Goal: Task Accomplishment & Management: Manage account settings

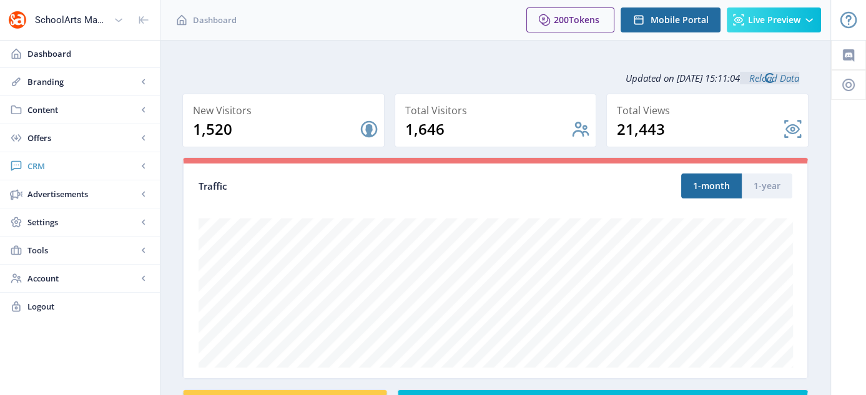
click at [59, 162] on span "CRM" at bounding box center [82, 166] width 110 height 12
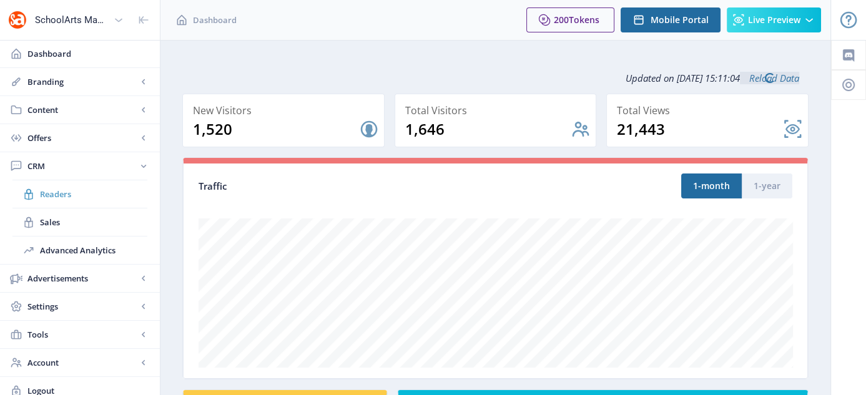
click at [61, 189] on span "Readers" at bounding box center [93, 194] width 107 height 12
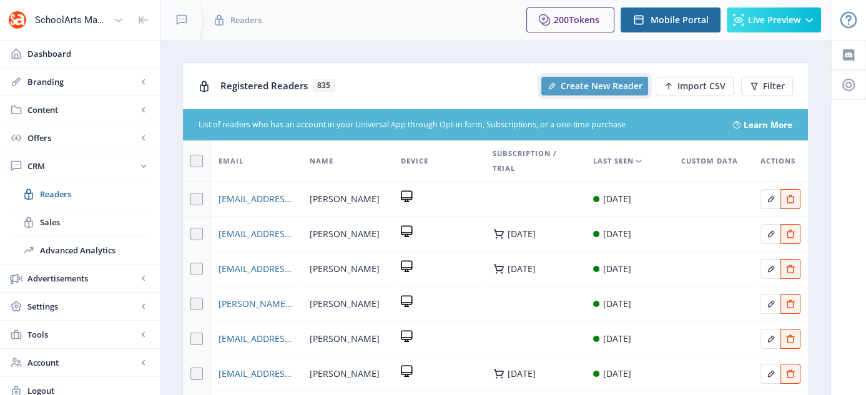
click at [617, 88] on span "Create New Reader" at bounding box center [602, 86] width 82 height 10
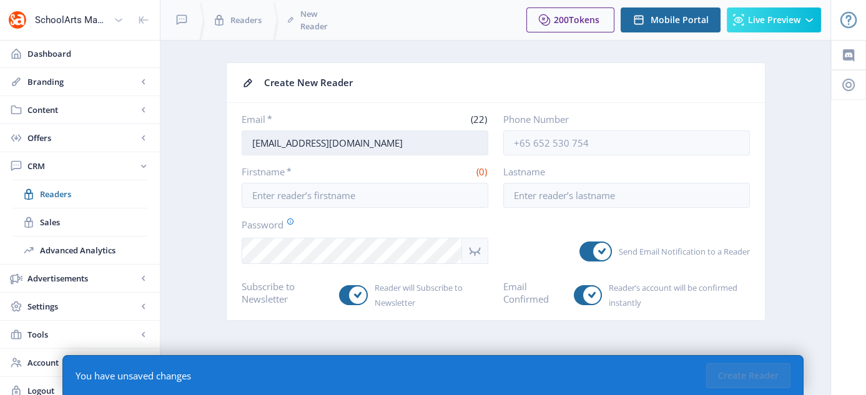
click at [361, 146] on input "juliawade@davisart.com" at bounding box center [365, 143] width 247 height 25
drag, startPoint x: 361, startPoint y: 146, endPoint x: 250, endPoint y: 147, distance: 111.2
click at [250, 147] on input "juliawade@davisart.com" at bounding box center [365, 143] width 247 height 25
click at [252, 137] on input "juliawade@davisart.com" at bounding box center [365, 143] width 247 height 25
paste input "dpagelclay@gmail.com"
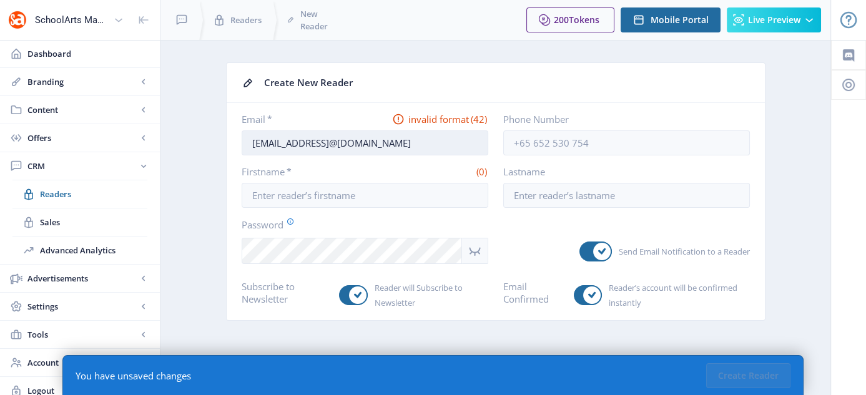
click at [252, 137] on input "dpagelclay@gmail.comjuliawade@davisart.com" at bounding box center [365, 143] width 247 height 25
drag, startPoint x: 351, startPoint y: 147, endPoint x: 465, endPoint y: 137, distance: 114.7
click at [465, 137] on input "dpagelclay@gmail.comjuliawade@davisart.com" at bounding box center [365, 143] width 247 height 25
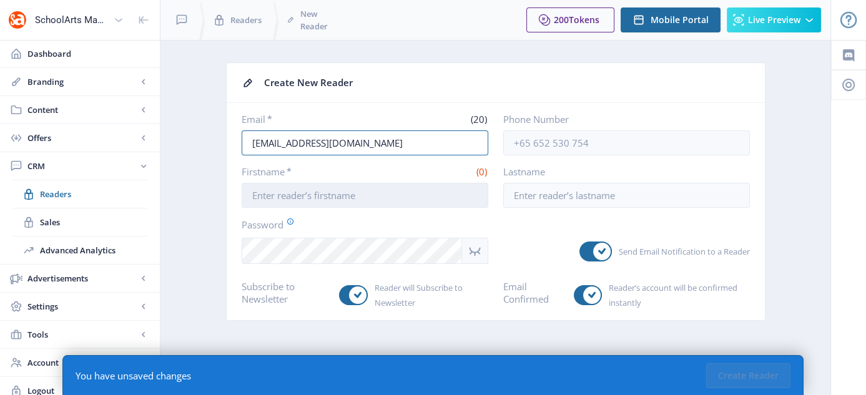
type input "dpagelclay@gmail.com"
click at [314, 192] on input "Firstname *" at bounding box center [365, 195] width 247 height 25
click at [248, 191] on input "Firstname *" at bounding box center [365, 195] width 247 height 25
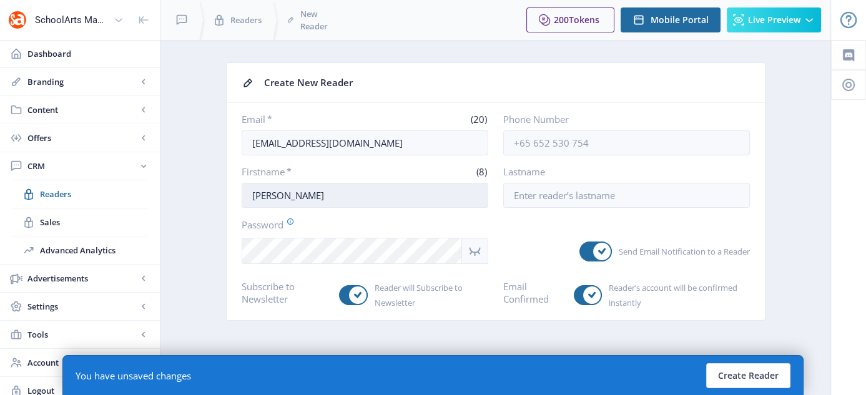
type input "Deborrah"
type input "Pagel"
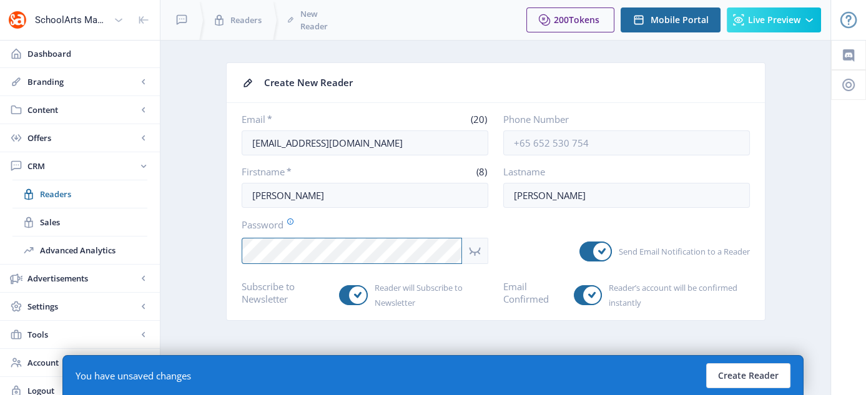
click at [245, 269] on nb-card-body "Email * (20) dpagelclay@gmail.com Phone Number Firstname * (8) Deborrah Lastnam…" at bounding box center [496, 211] width 538 height 217
click at [826, 206] on nb-layout-column "Create New Reader Email * (20) dpagelclay@gmail.com Phone Number Firstname * (8…" at bounding box center [495, 222] width 671 height 365
click at [767, 385] on button "Create Reader" at bounding box center [748, 376] width 84 height 25
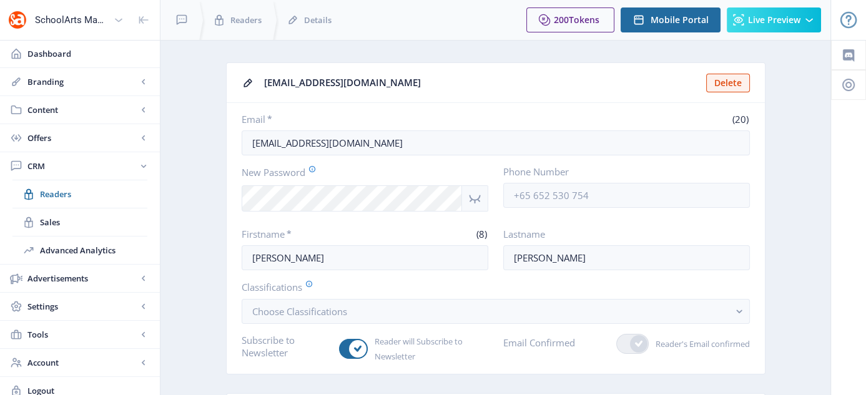
scroll to position [121, 0]
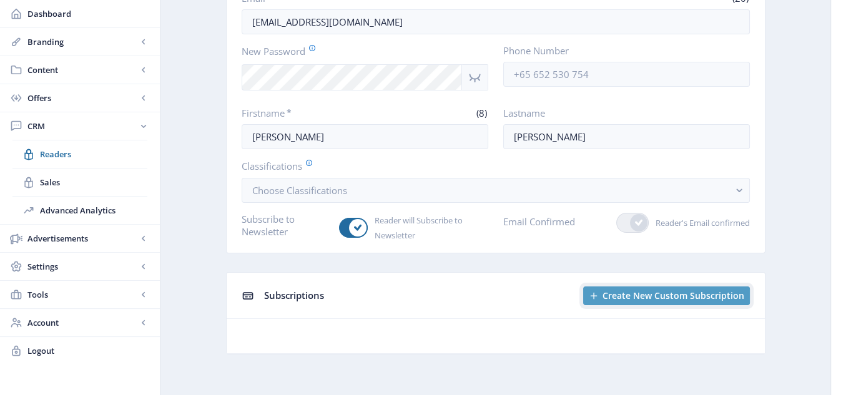
click at [619, 292] on span "Create New Custom Subscription" at bounding box center [674, 296] width 142 height 10
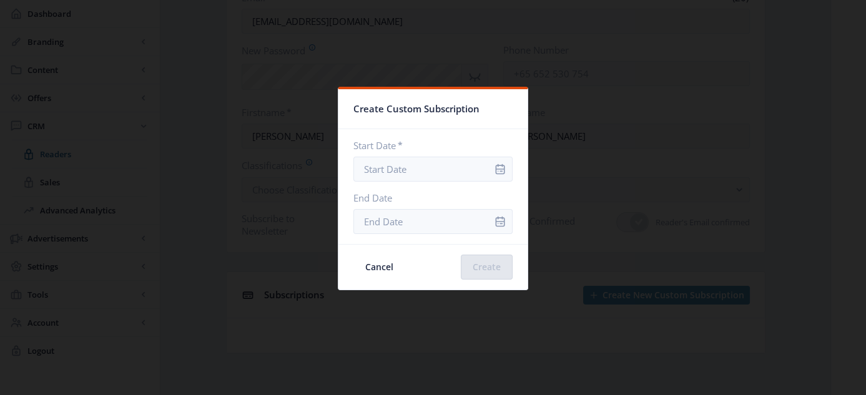
scroll to position [0, 0]
click at [494, 167] on icon "info" at bounding box center [500, 169] width 12 height 12
click at [435, 171] on input "Start Date *" at bounding box center [433, 169] width 159 height 25
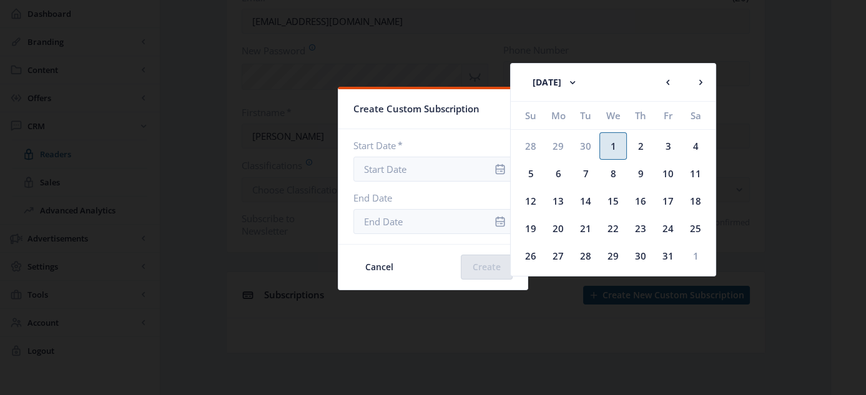
click at [619, 148] on div "1" at bounding box center [613, 145] width 27 height 27
type input "[DATE]"
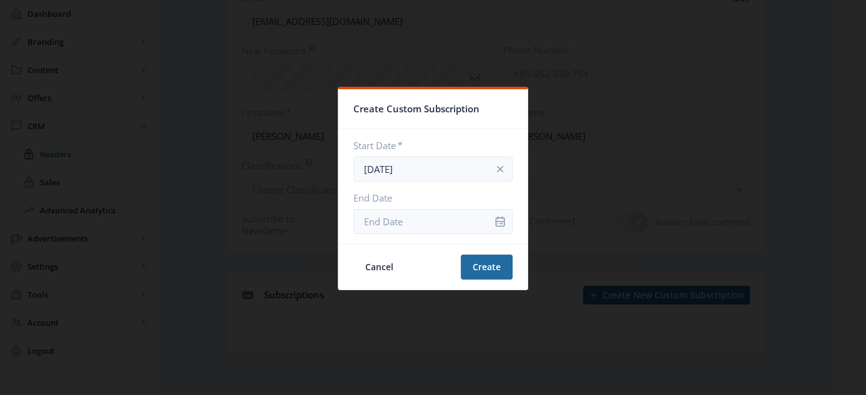
click at [496, 223] on icon "info" at bounding box center [500, 221] width 12 height 12
click at [494, 220] on icon "info" at bounding box center [500, 221] width 12 height 12
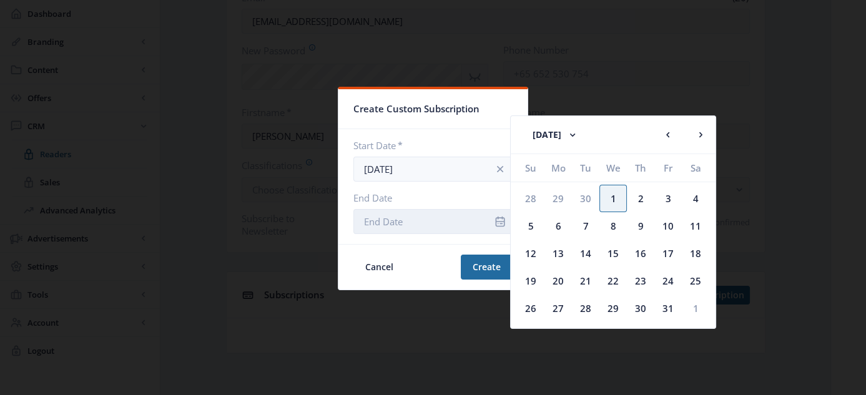
click at [429, 220] on input "End Date" at bounding box center [433, 221] width 159 height 25
click at [575, 135] on icon at bounding box center [572, 135] width 5 height 3
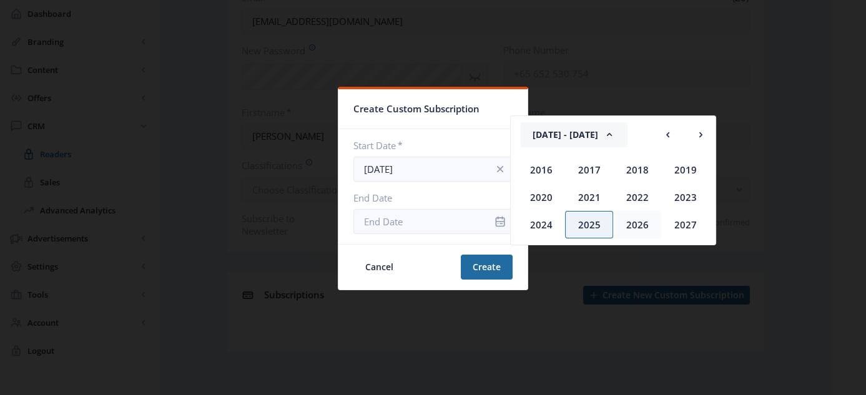
click at [628, 224] on div "2026" at bounding box center [637, 224] width 48 height 27
click at [537, 198] on div "May" at bounding box center [541, 197] width 48 height 27
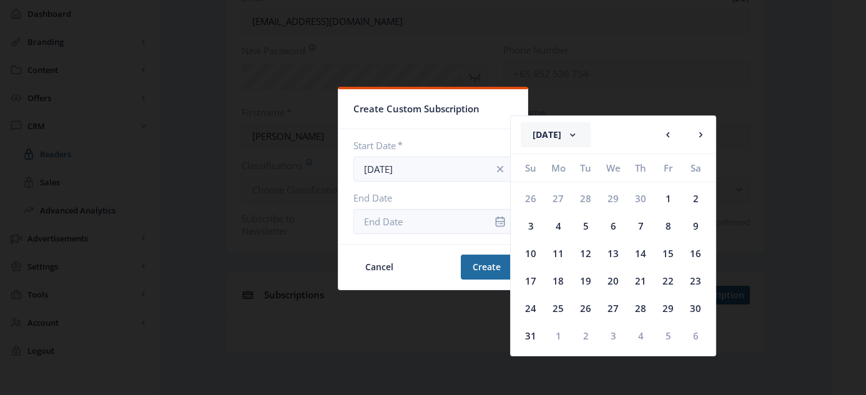
click at [579, 134] on rect at bounding box center [573, 135] width 12 height 12
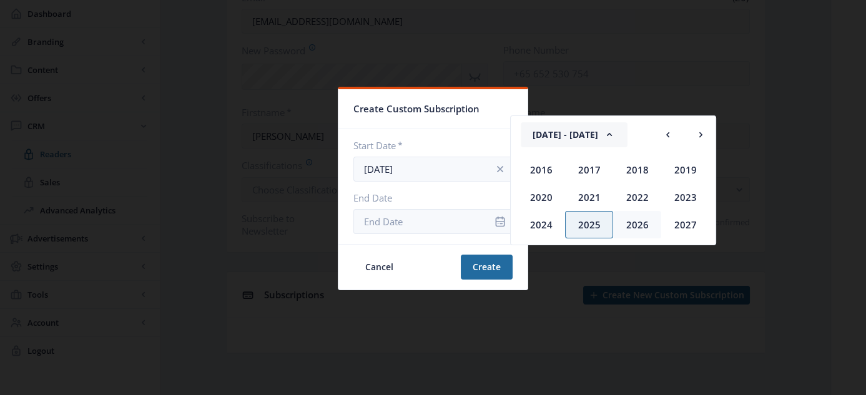
click at [625, 219] on div "2026" at bounding box center [637, 224] width 48 height 27
click at [584, 196] on div "Jun" at bounding box center [589, 197] width 48 height 27
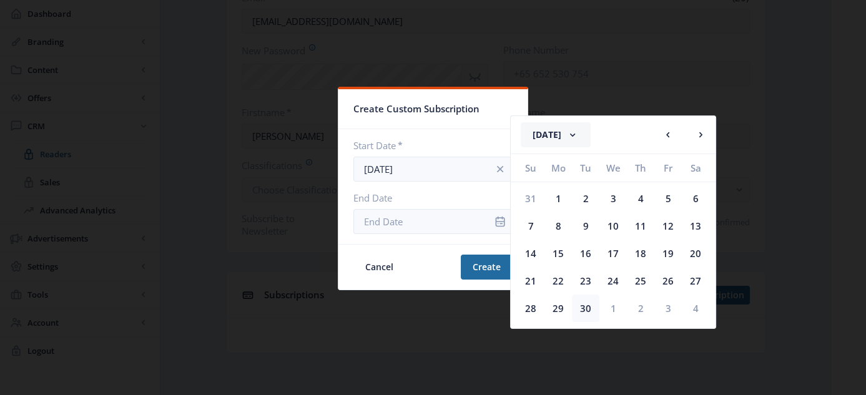
click at [588, 310] on div "30" at bounding box center [585, 308] width 27 height 27
type input "Jun 30, 2026"
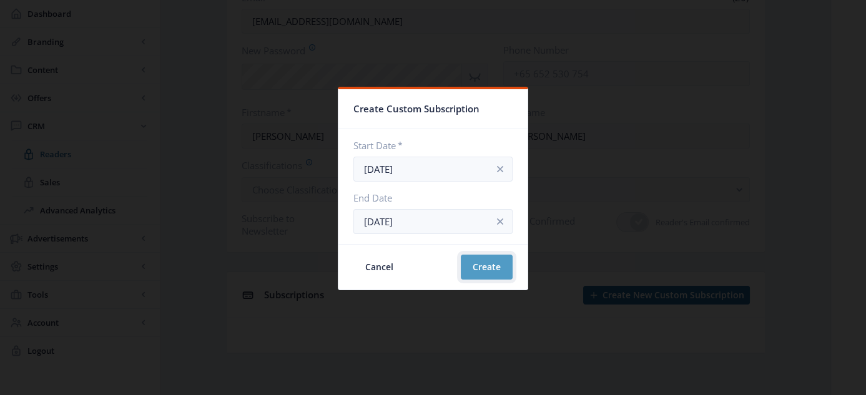
click at [489, 269] on button "Create" at bounding box center [487, 267] width 52 height 25
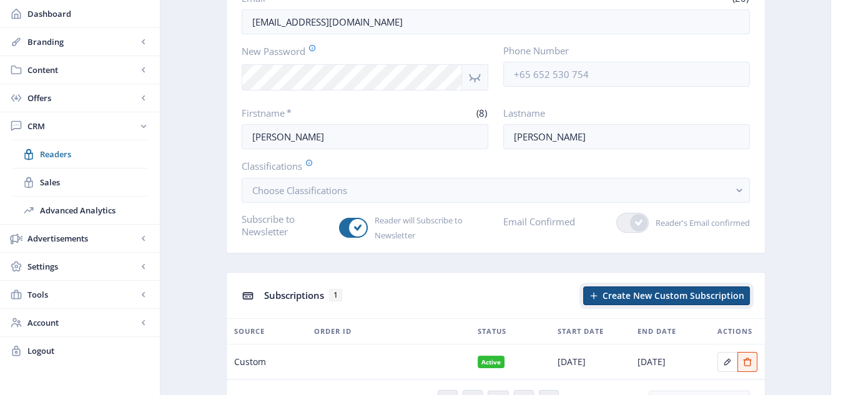
scroll to position [187, 0]
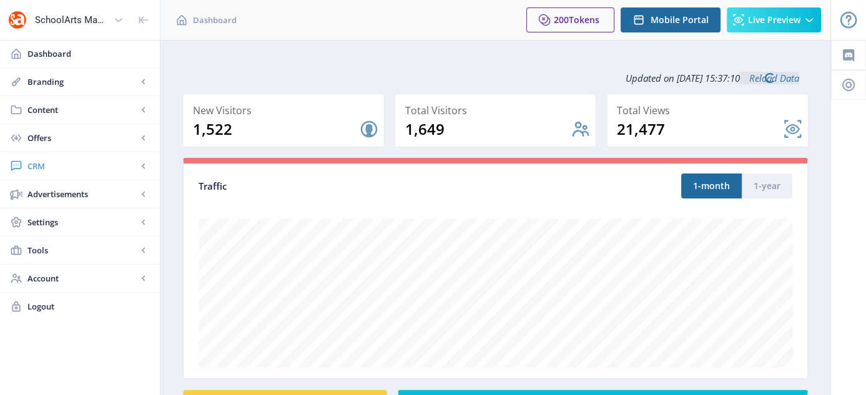
click at [37, 166] on span "CRM" at bounding box center [82, 166] width 110 height 12
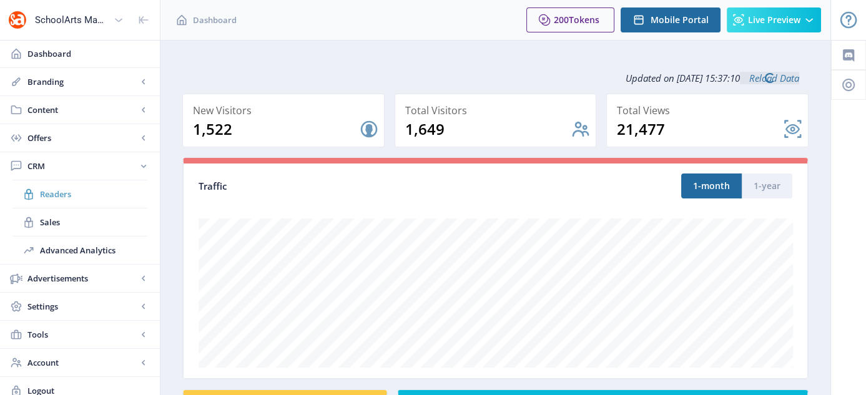
click at [44, 192] on span "Readers" at bounding box center [93, 194] width 107 height 12
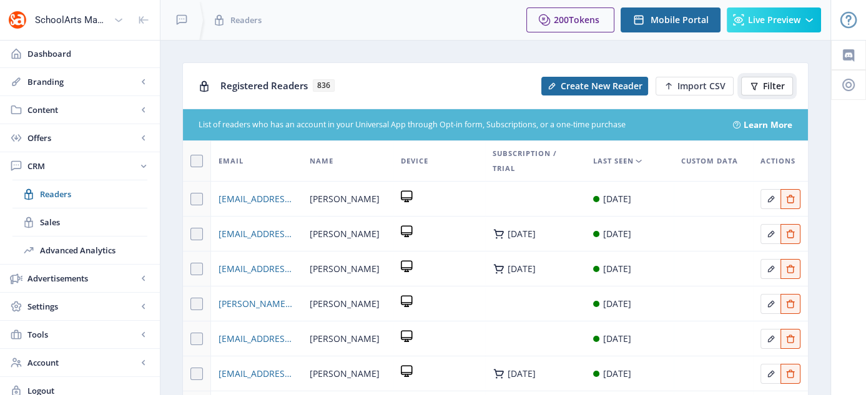
click at [770, 82] on span "Filter" at bounding box center [774, 86] width 22 height 10
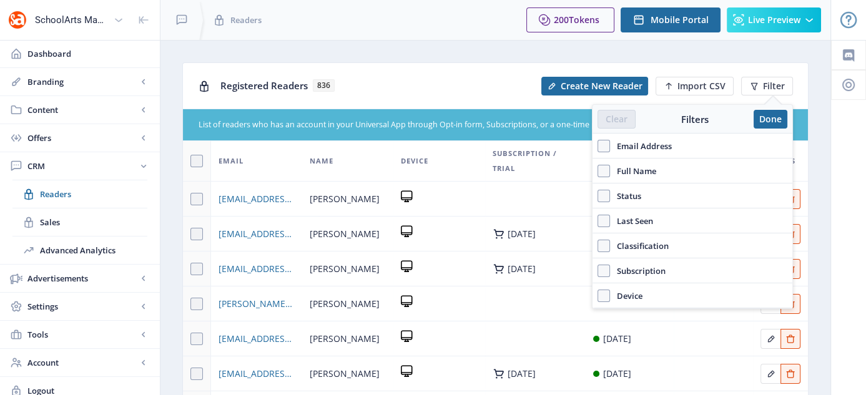
click at [597, 143] on div "Email Address" at bounding box center [693, 146] width 200 height 25
click at [601, 146] on span at bounding box center [604, 146] width 12 height 12
click at [598, 146] on input "Email Address" at bounding box center [598, 146] width 1 height 1
checkbox input "true"
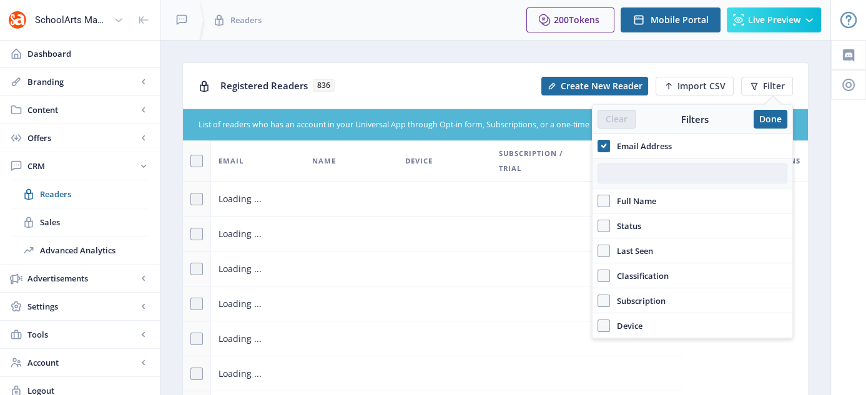
click at [622, 171] on input "text" at bounding box center [693, 174] width 190 height 20
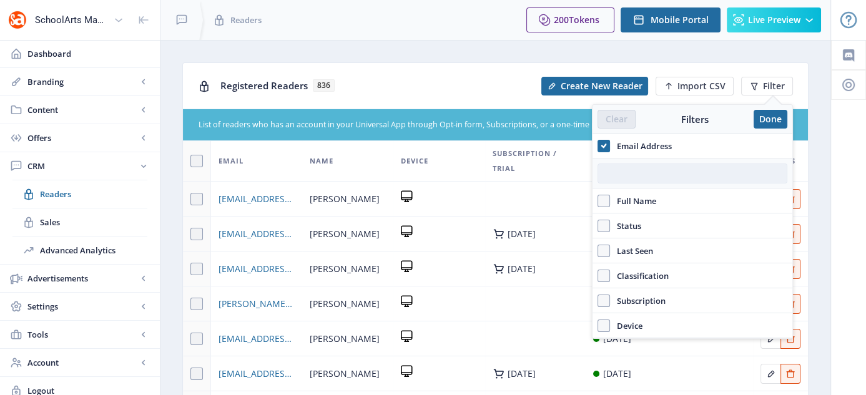
paste input "cdabrowski@nyeschools.org"
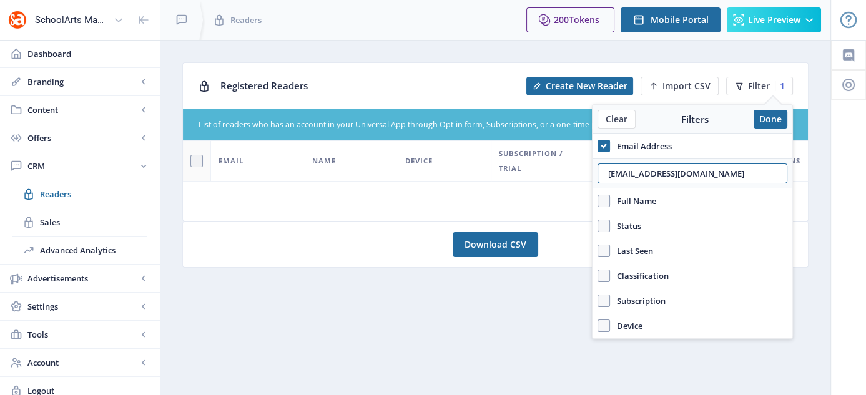
drag, startPoint x: 735, startPoint y: 171, endPoint x: 562, endPoint y: 190, distance: 174.1
click at [562, 190] on nb-layout "SchoolArts Magazine Dashboard Branding App Appearance Brand Brief Pages SEO Web…" at bounding box center [433, 202] width 866 height 405
paste input "teimad@hasdhawk"
drag, startPoint x: 730, startPoint y: 167, endPoint x: 535, endPoint y: 196, distance: 197.0
click at [535, 196] on nb-layout "SchoolArts Magazine Dashboard Branding App Appearance Brand Brief Pages SEO Web…" at bounding box center [433, 202] width 866 height 405
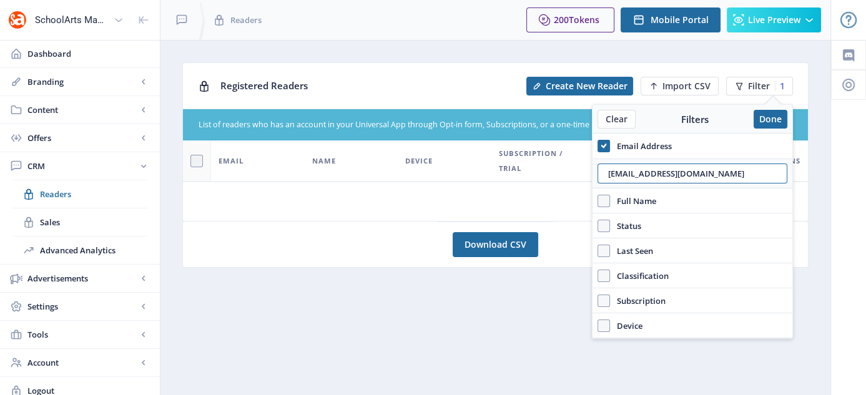
paste input "jonadamsart@gmail.com"
type input "jonadamsart@gmail.com"
click at [786, 117] on button "Done" at bounding box center [771, 119] width 34 height 19
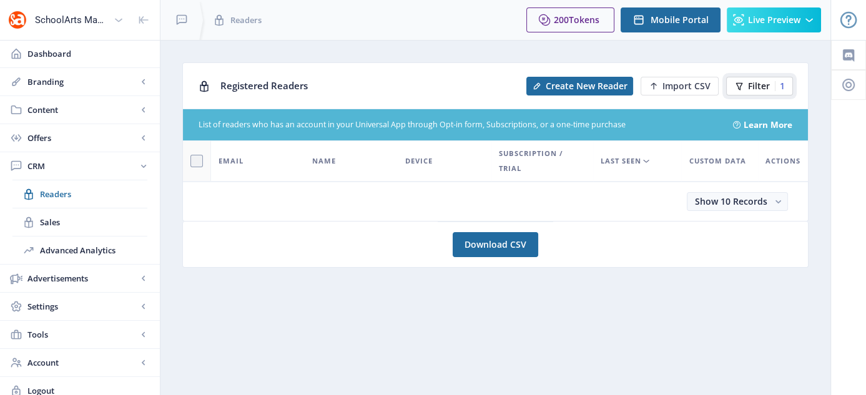
click at [761, 87] on span "Filter" at bounding box center [759, 86] width 22 height 10
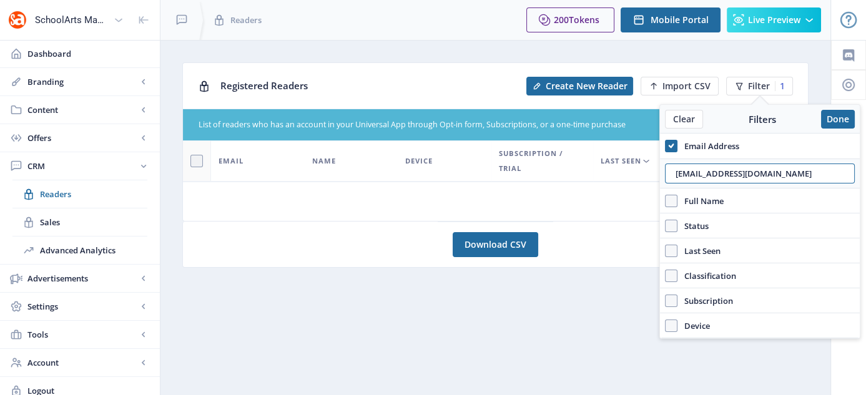
drag, startPoint x: 785, startPoint y: 169, endPoint x: 626, endPoint y: 177, distance: 158.9
click at [626, 177] on nb-layout "SchoolArts Magazine Dashboard Branding App Appearance Brand Brief Pages SEO Web…" at bounding box center [433, 202] width 866 height 405
paste input "LROBINSON@KVILLEPS.ORG"
type input "LROBINSON@KVILLEPS.ORG"
click at [842, 120] on button "Done" at bounding box center [838, 119] width 34 height 19
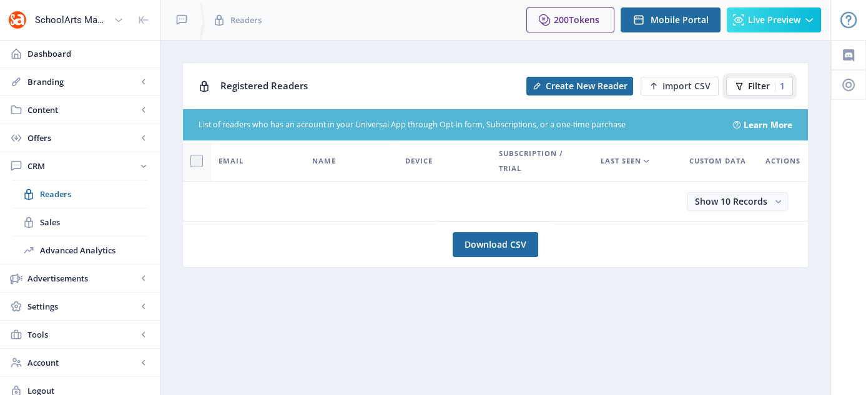
click at [746, 84] on button "Filter 1" at bounding box center [759, 86] width 67 height 19
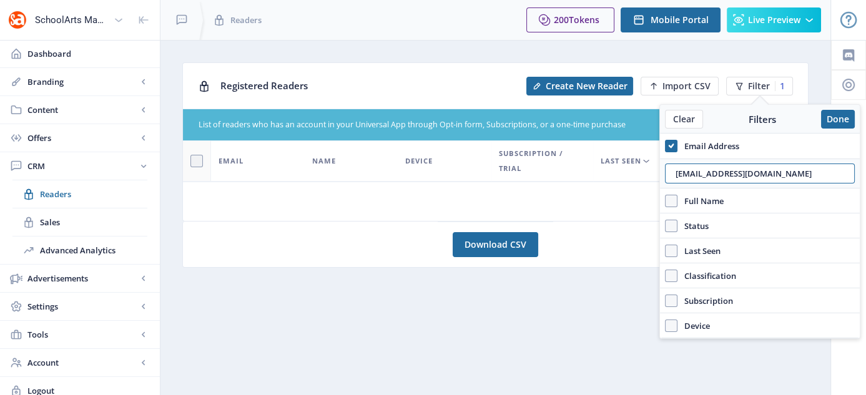
drag, startPoint x: 813, startPoint y: 179, endPoint x: 582, endPoint y: 214, distance: 233.7
click at [582, 214] on nb-layout "SchoolArts Magazine Dashboard Branding App Appearance Brand Brief Pages SEO Web…" at bounding box center [433, 202] width 866 height 405
paste input "SHBURNS@WINGATE.EDU"
type input "SHBURNS@WINGATE.EDU"
click at [851, 118] on button "Done" at bounding box center [838, 119] width 34 height 19
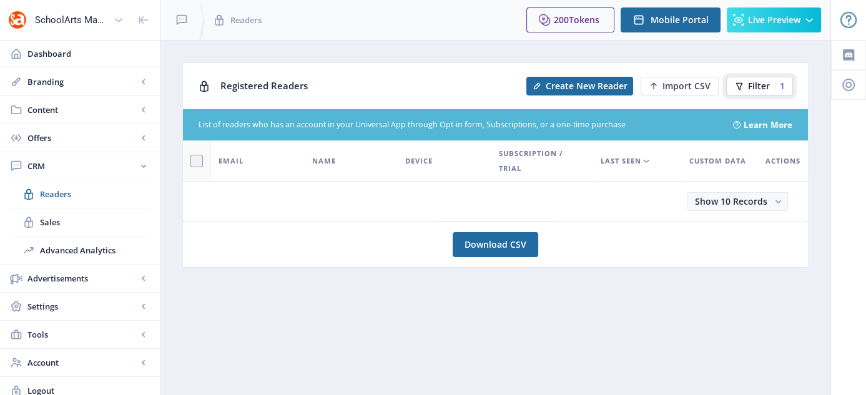
click at [746, 79] on button "Filter 1" at bounding box center [759, 86] width 67 height 19
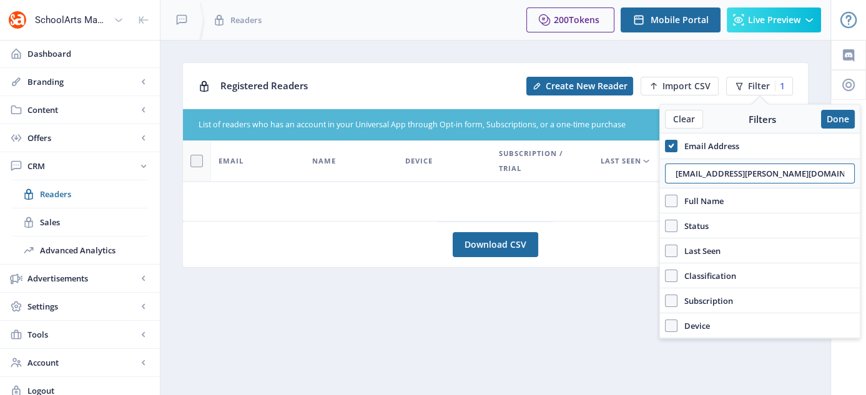
drag, startPoint x: 827, startPoint y: 163, endPoint x: 630, endPoint y: 190, distance: 199.2
click at [630, 190] on nb-layout "SchoolArts Magazine Dashboard Branding App Appearance Brand Brief Pages SEO Web…" at bounding box center [433, 202] width 866 height 405
paste input "DELOREY.CHRISTINA@BREVARDSCHOOLS.ORG"
type input "DELOREY.CHRISTINA@BREVARDSCHOOLS.ORG"
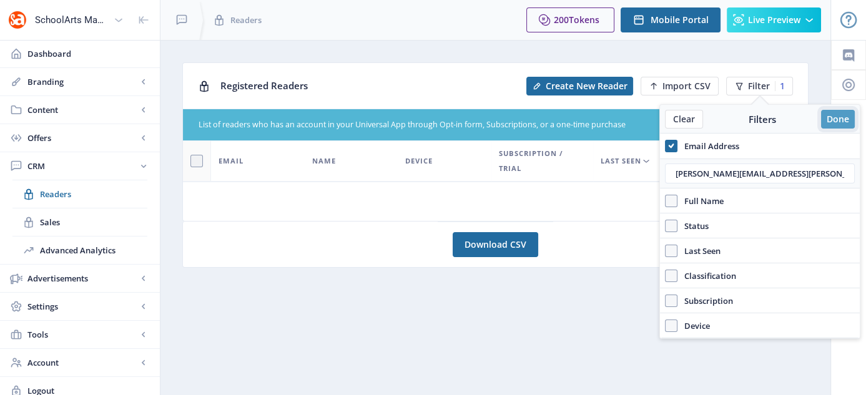
click at [835, 118] on button "Done" at bounding box center [838, 119] width 34 height 19
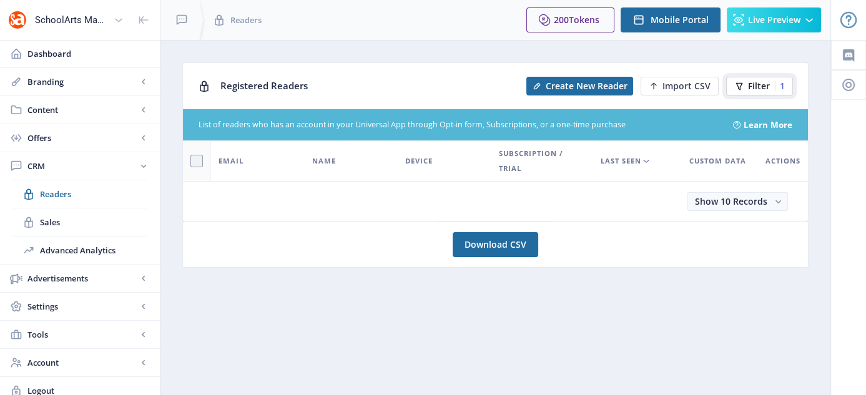
click at [753, 89] on span "Filter" at bounding box center [759, 86] width 22 height 10
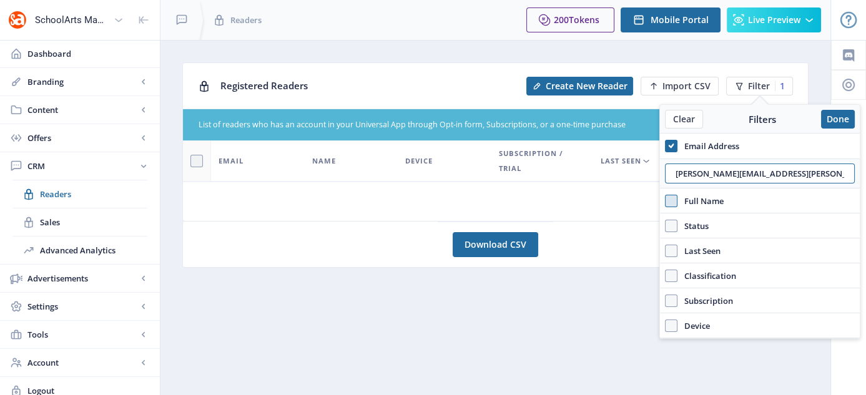
drag, startPoint x: 841, startPoint y: 172, endPoint x: 666, endPoint y: 196, distance: 176.5
click at [666, 196] on div "Email Address DELOREY.CHRISTINA@BREVARDSCHOOLS.ORG Full Name Status Account Act…" at bounding box center [760, 236] width 200 height 205
type input "G"
type input "mpfurey@comcast.com"
click at [840, 121] on button "Done" at bounding box center [838, 119] width 34 height 19
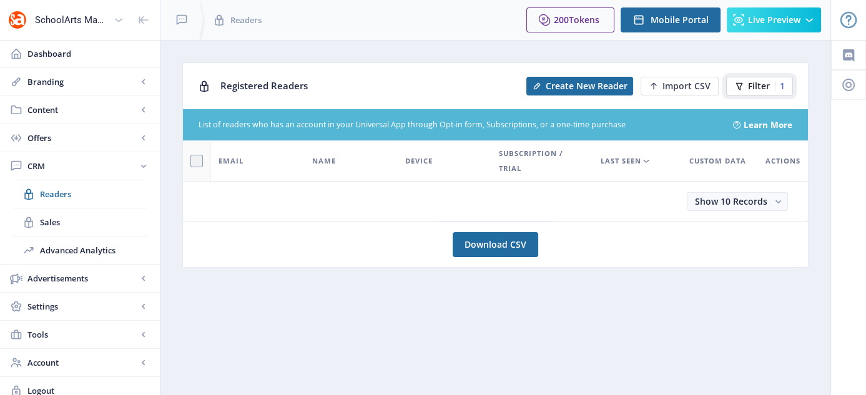
click at [746, 86] on button "Filter 1" at bounding box center [759, 86] width 67 height 19
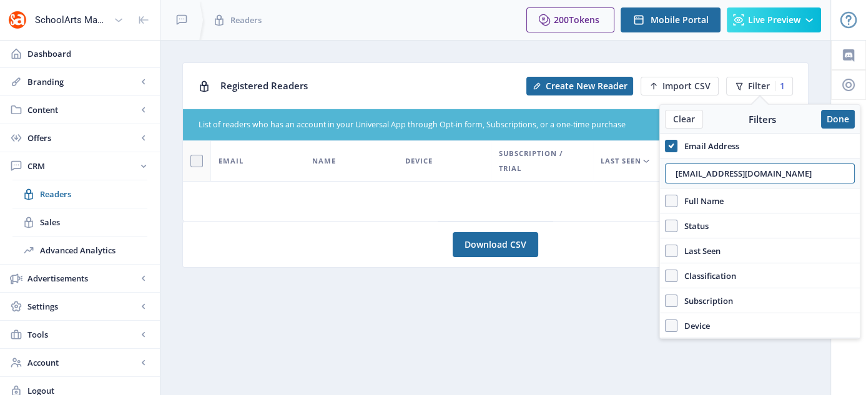
drag, startPoint x: 782, startPoint y: 169, endPoint x: 577, endPoint y: 214, distance: 209.8
click at [577, 214] on nb-layout "SchoolArts Magazine Dashboard Branding App Appearance Brand Brief Pages SEO Web…" at bounding box center [433, 202] width 866 height 405
paste input "brianneosborn@hotmail"
type input "brianneosborn@hotmail.com"
click at [836, 124] on button "Done" at bounding box center [838, 119] width 34 height 19
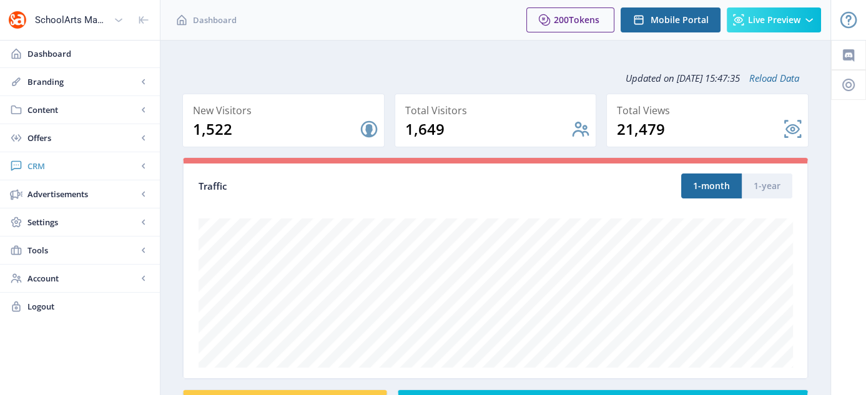
click at [37, 161] on span "CRM" at bounding box center [82, 166] width 110 height 12
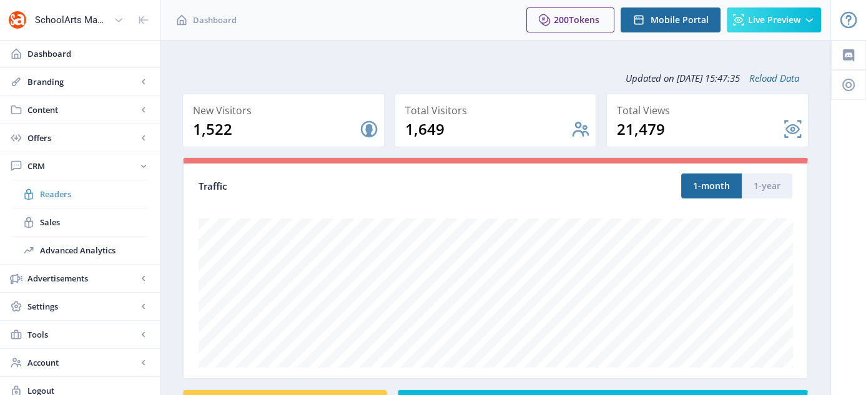
click at [58, 192] on span "Readers" at bounding box center [93, 194] width 107 height 12
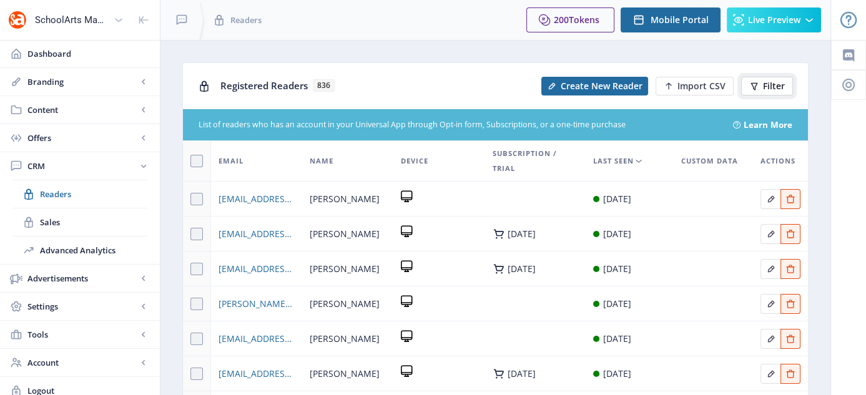
click at [762, 90] on button "Filter" at bounding box center [767, 86] width 52 height 19
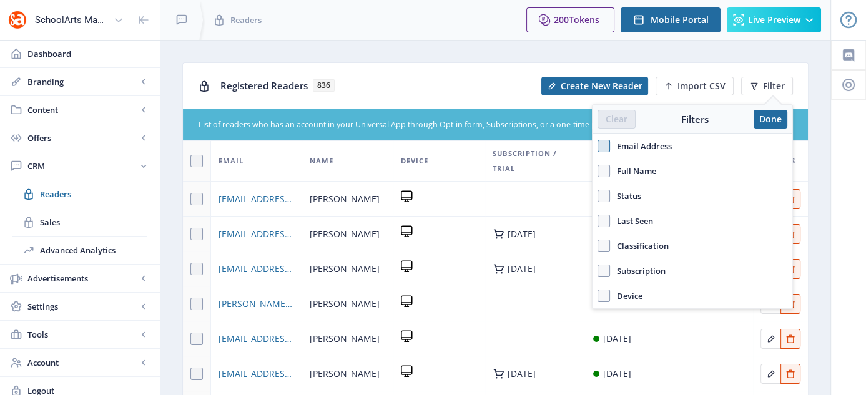
click at [608, 144] on span at bounding box center [604, 146] width 12 height 12
click at [598, 146] on input "Email Address" at bounding box center [598, 146] width 1 height 1
checkbox input "true"
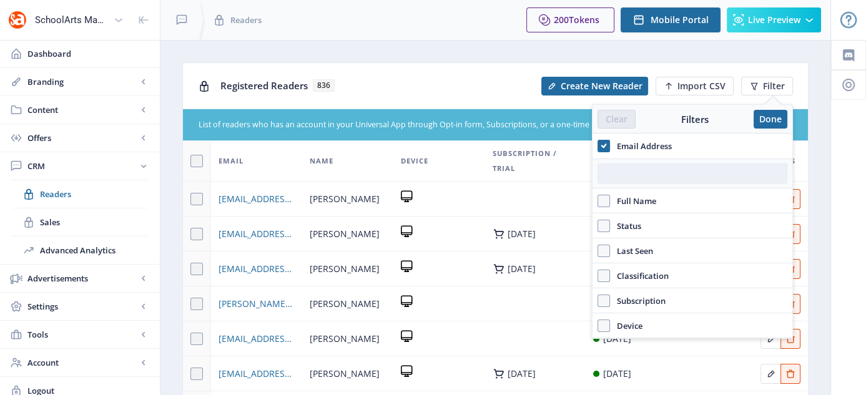
click at [625, 166] on input "text" at bounding box center [693, 174] width 190 height 20
click at [687, 180] on input "text" at bounding box center [693, 174] width 190 height 20
paste input "[EMAIL_ADDRESS][DOMAIN_NAME]"
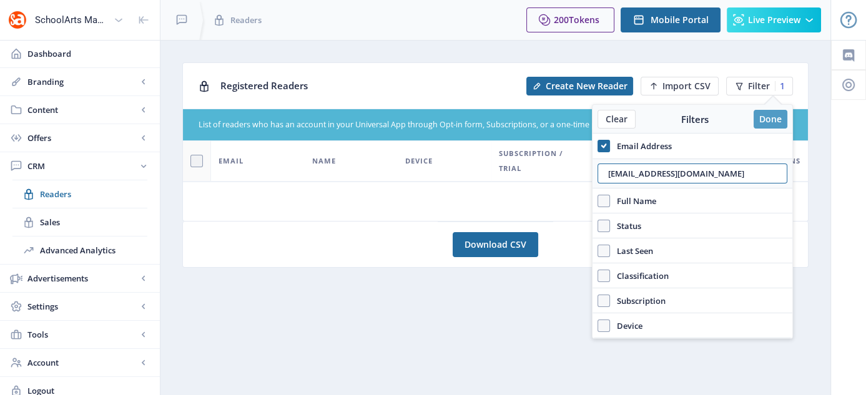
type input "[EMAIL_ADDRESS][DOMAIN_NAME]"
click at [771, 122] on button "Done" at bounding box center [771, 119] width 34 height 19
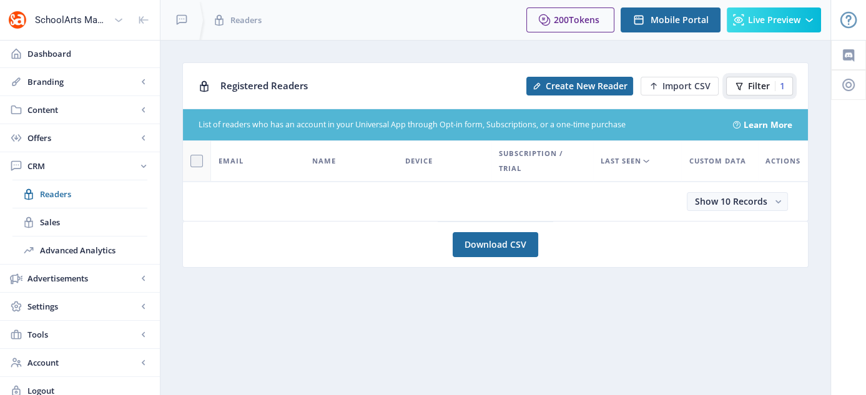
click at [768, 85] on span "Filter" at bounding box center [759, 86] width 22 height 10
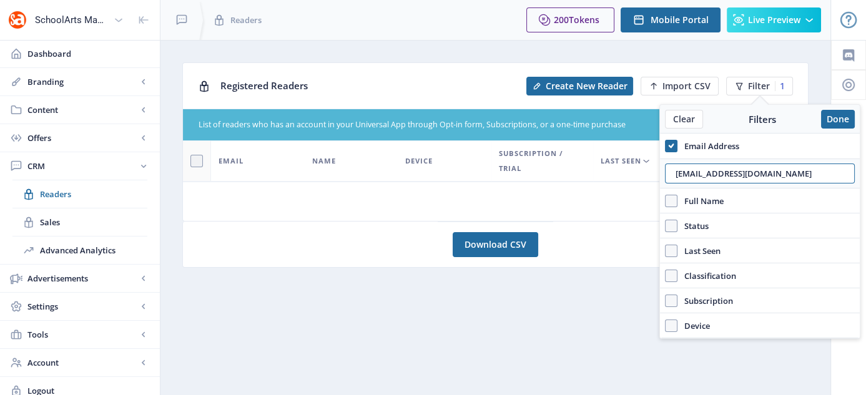
drag, startPoint x: 801, startPoint y: 173, endPoint x: 655, endPoint y: 187, distance: 146.9
click at [655, 187] on nb-layout "SchoolArts Magazine Dashboard Branding App Appearance Brand Brief Pages SEO Web…" at bounding box center [433, 202] width 866 height 405
paste input "text"
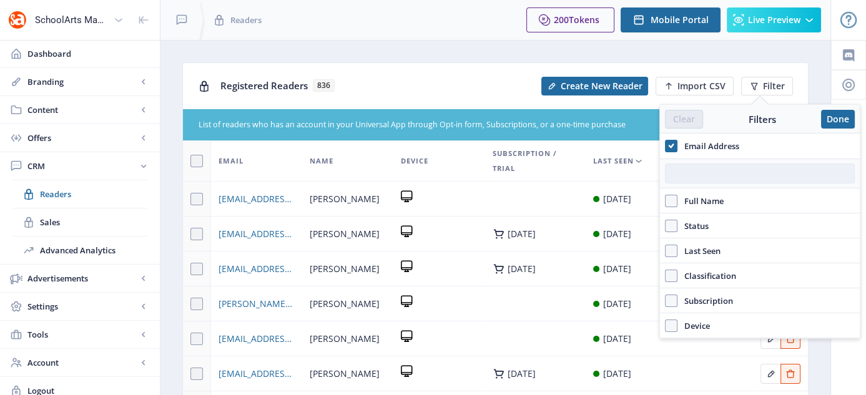
click at [715, 167] on input "text" at bounding box center [760, 174] width 190 height 20
click at [726, 168] on input "text" at bounding box center [760, 174] width 190 height 20
paste input "[EMAIL_ADDRESS][DOMAIN_NAME]"
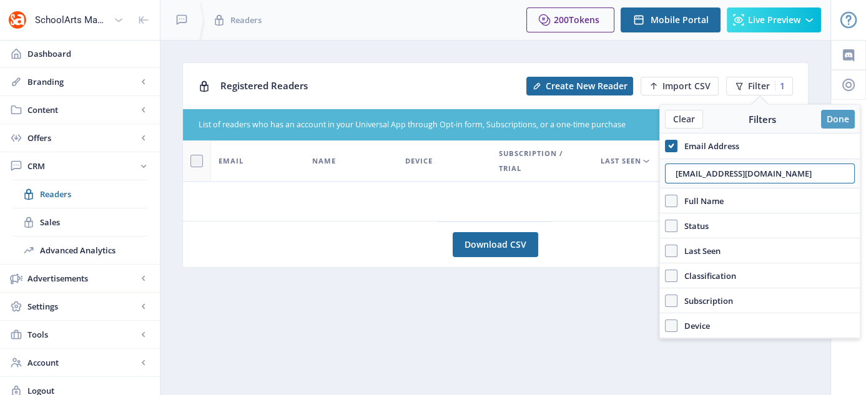
type input "[EMAIL_ADDRESS][DOMAIN_NAME]"
click at [835, 120] on button "Done" at bounding box center [838, 119] width 34 height 19
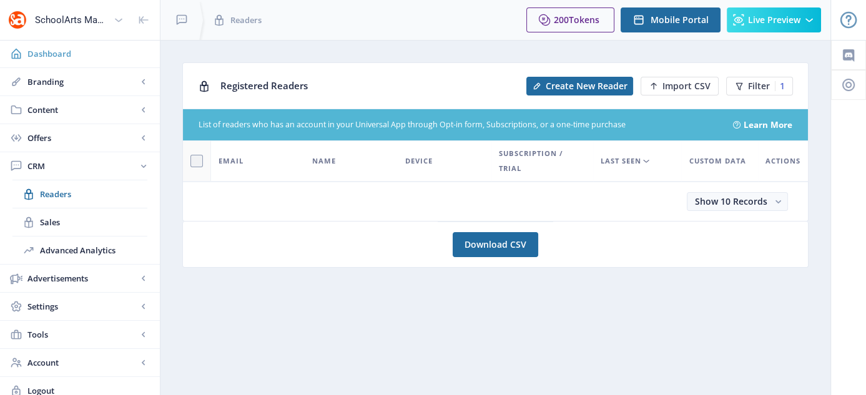
click at [1, 57] on link "Dashboard" at bounding box center [80, 53] width 160 height 27
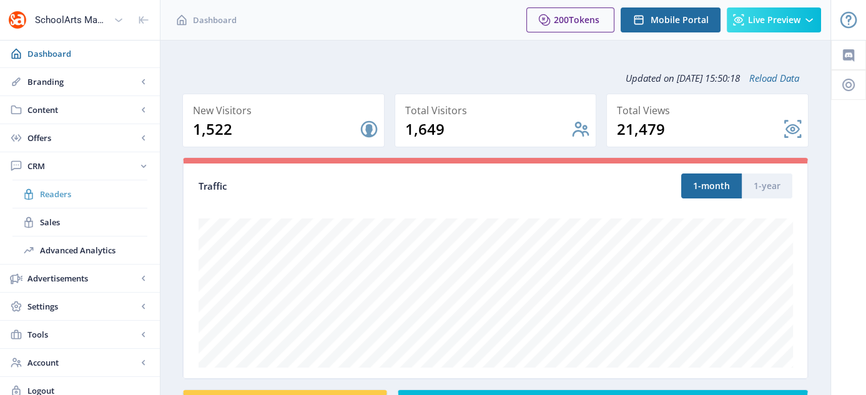
click at [57, 185] on link "Readers" at bounding box center [79, 194] width 135 height 27
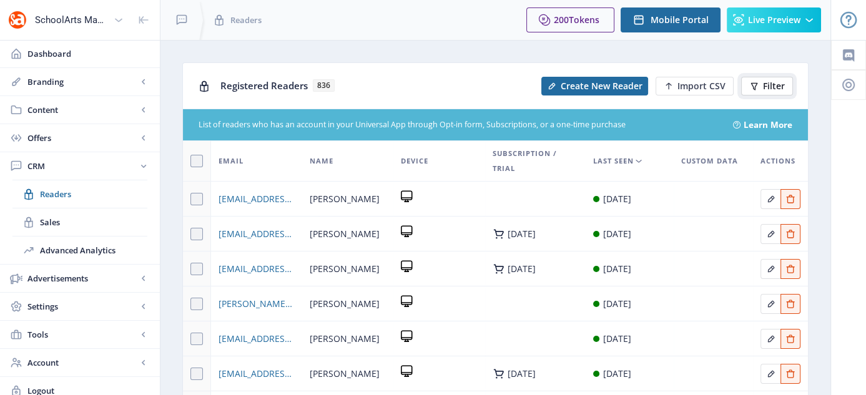
click at [771, 83] on span "Filter" at bounding box center [774, 86] width 22 height 10
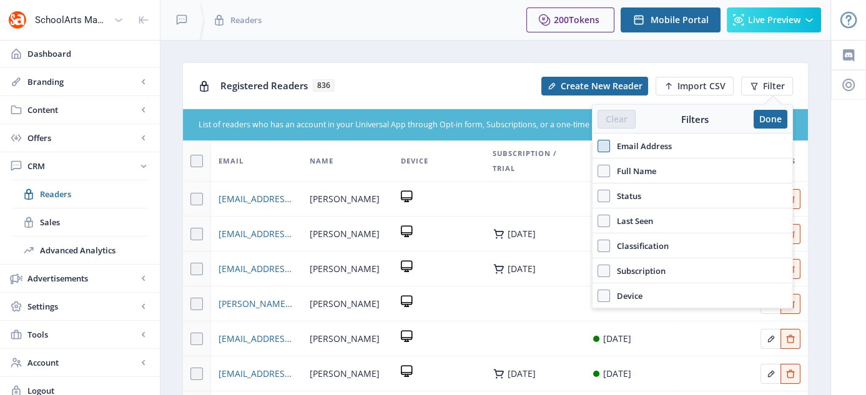
click at [602, 145] on span at bounding box center [604, 146] width 12 height 12
click at [598, 146] on input "Email Address" at bounding box center [598, 146] width 1 height 1
checkbox input "true"
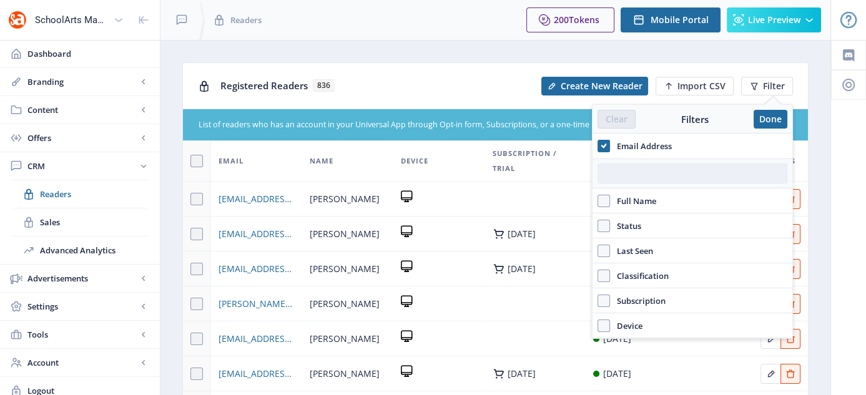
click at [655, 170] on input "text" at bounding box center [693, 174] width 190 height 20
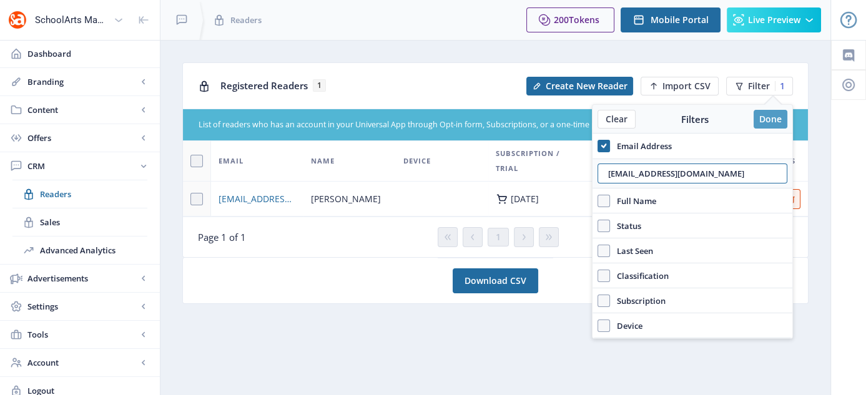
type input "[EMAIL_ADDRESS][DOMAIN_NAME]"
click at [771, 122] on button "Done" at bounding box center [771, 119] width 34 height 19
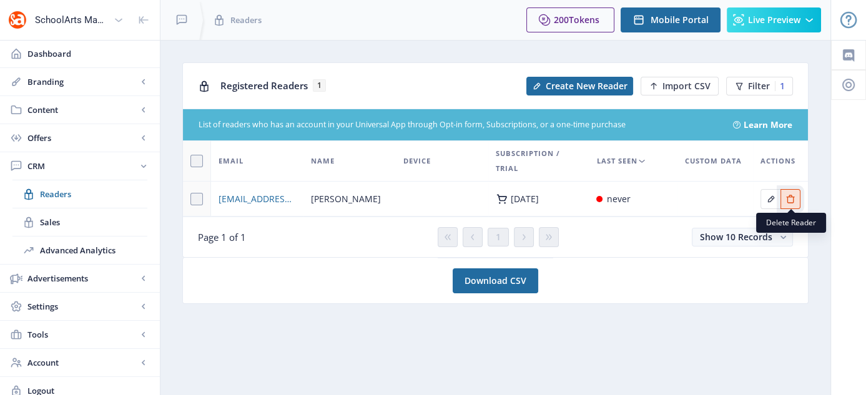
click at [791, 195] on icon "Edit page" at bounding box center [791, 199] width 10 height 10
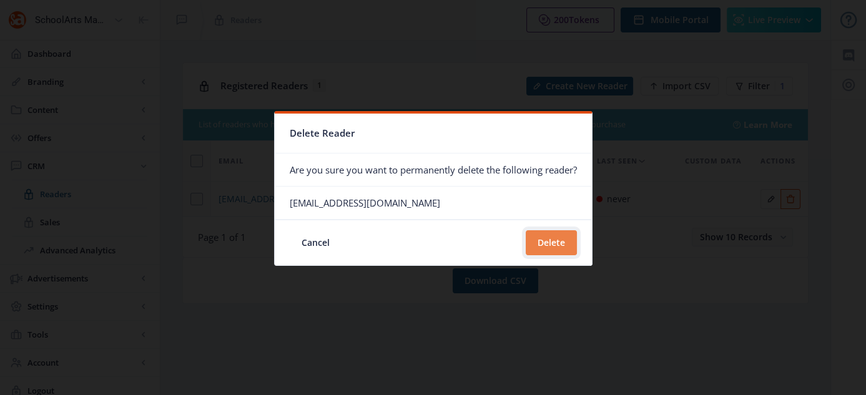
click at [560, 241] on button "Delete" at bounding box center [551, 242] width 51 height 25
